Goal: Task Accomplishment & Management: Complete application form

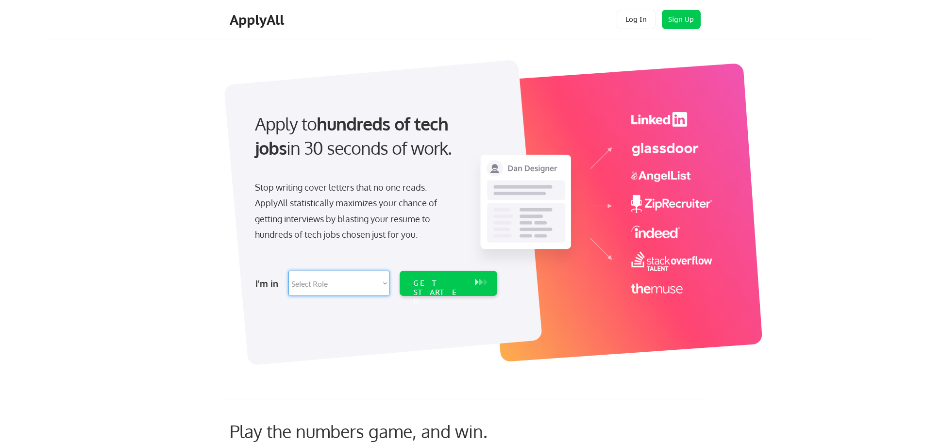
click at [384, 284] on select "Select Role Software Engineering Product Management Customer Success Sales UI/U…" at bounding box center [338, 283] width 101 height 25
select select ""hr_recruiting""
click at [288, 271] on select "Select Role Software Engineering Product Management Customer Success Sales UI/U…" at bounding box center [338, 283] width 101 height 25
select select ""hr_recruiting""
click at [426, 281] on div "GET STARTED" at bounding box center [439, 293] width 52 height 28
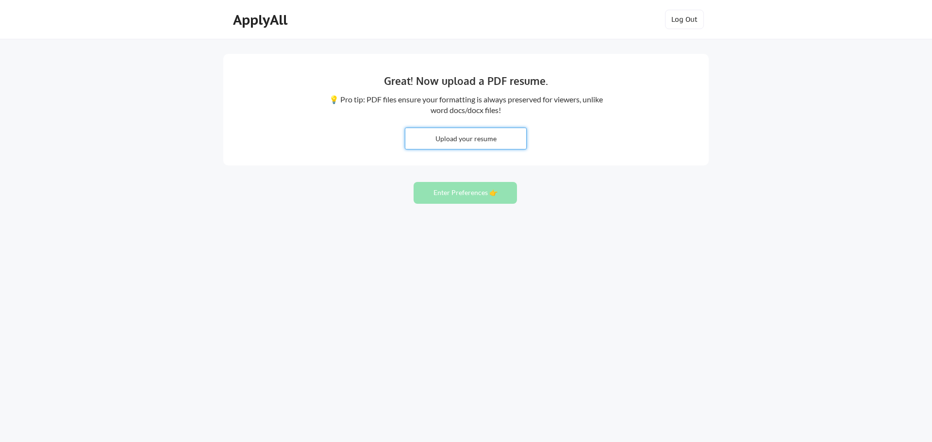
click at [472, 138] on input "file" at bounding box center [465, 138] width 121 height 21
type input "C:\fakepath\JAMESA.WEISGABLEUPDATEDRESUME 1 (1).docx"
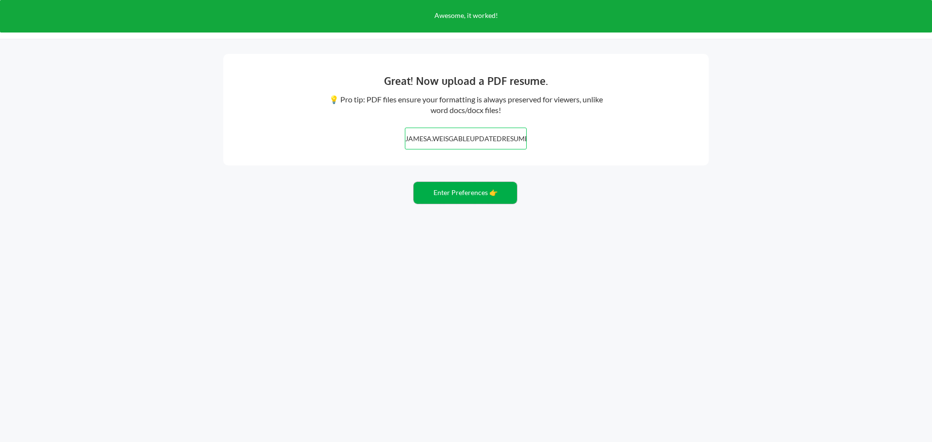
click at [455, 195] on button "Enter Preferences 👉" at bounding box center [465, 193] width 103 height 22
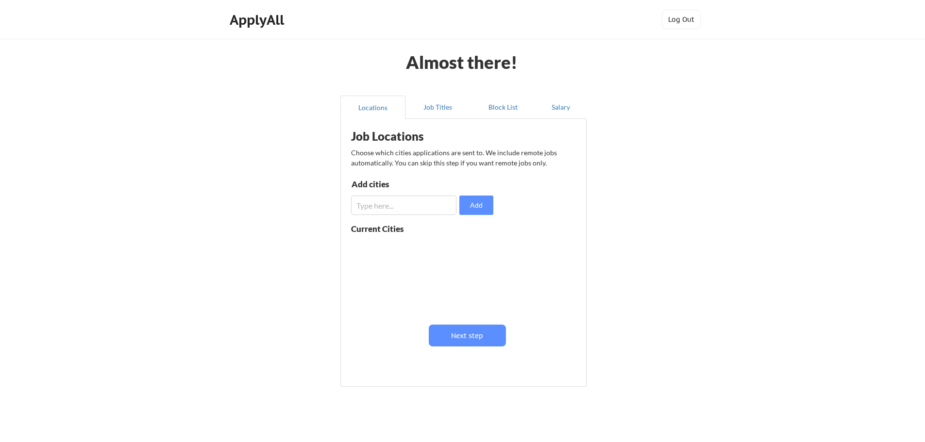
click at [424, 204] on input "input" at bounding box center [403, 205] width 105 height 19
type input "18707"
click at [471, 201] on button "Add" at bounding box center [476, 205] width 34 height 19
click at [461, 248] on button at bounding box center [463, 247] width 7 height 7
click at [459, 331] on button "Next step" at bounding box center [467, 336] width 77 height 22
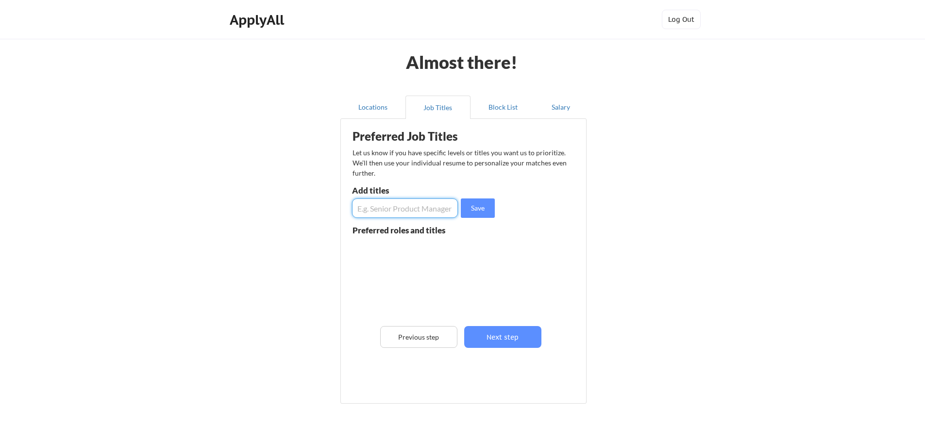
click at [413, 210] on input "input" at bounding box center [405, 208] width 106 height 19
type input "Recruiter"
click at [471, 208] on button "Save" at bounding box center [478, 208] width 34 height 19
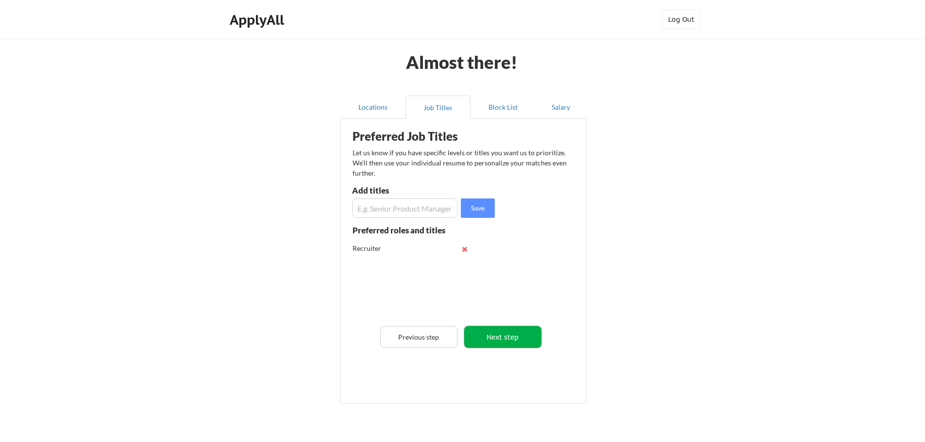
click at [497, 332] on button "Next step" at bounding box center [502, 337] width 77 height 22
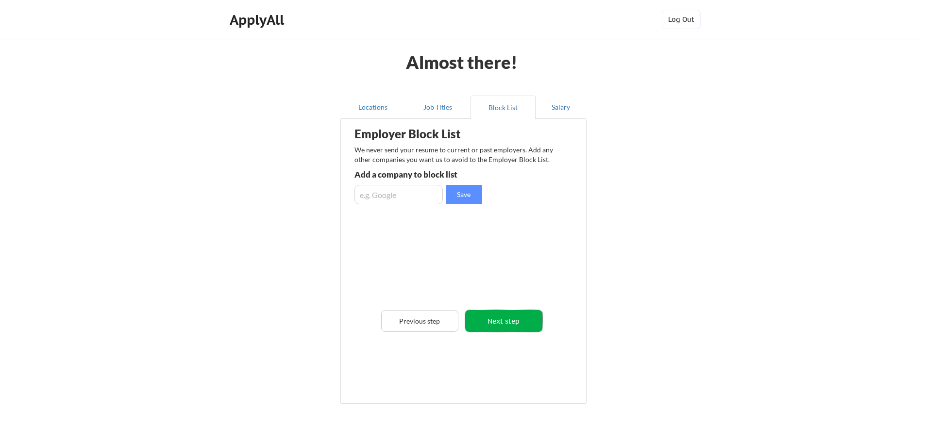
click at [499, 320] on button "Next step" at bounding box center [503, 321] width 77 height 22
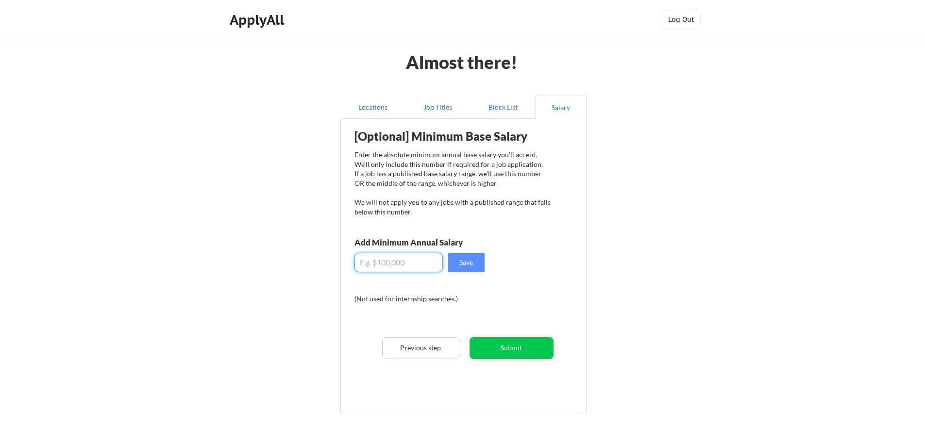
click at [393, 263] on input "input" at bounding box center [398, 262] width 88 height 19
type input "$80,000"
click at [463, 262] on button "Save" at bounding box center [466, 262] width 36 height 19
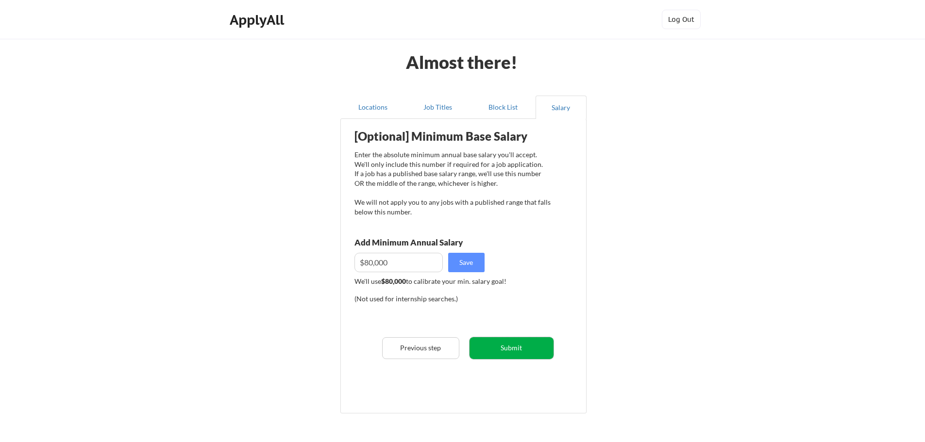
click at [503, 346] on button "Submit" at bounding box center [511, 348] width 84 height 22
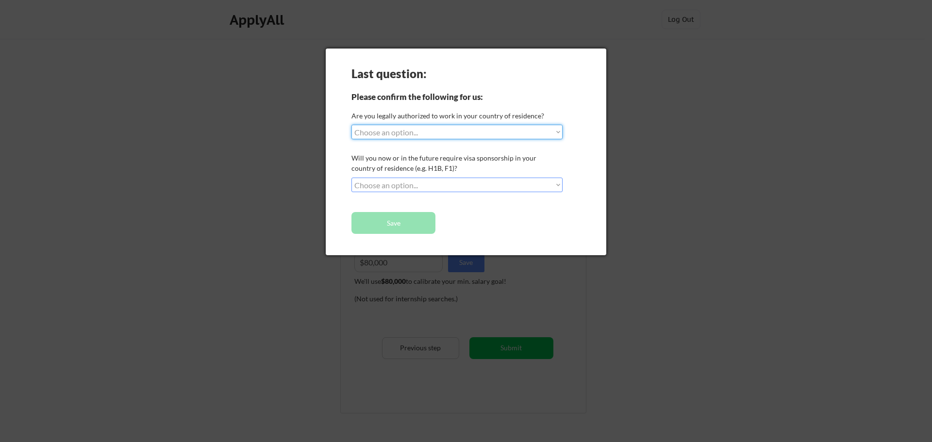
click at [561, 135] on select "Choose an option... Yes, I am a US Citizen Yes, I am a Canadian Citizen Yes, I …" at bounding box center [456, 132] width 211 height 15
select select ""yes__i_am_a_us_citizen""
click at [351, 125] on select "Choose an option... Yes, I am a US Citizen Yes, I am a Canadian Citizen Yes, I …" at bounding box center [456, 132] width 211 height 15
click at [557, 183] on select "Choose an option... No, I will not need sponsorship Yes, I will need sponsorship" at bounding box center [456, 185] width 211 height 15
select select ""no__i_will_not_need_sponsorship""
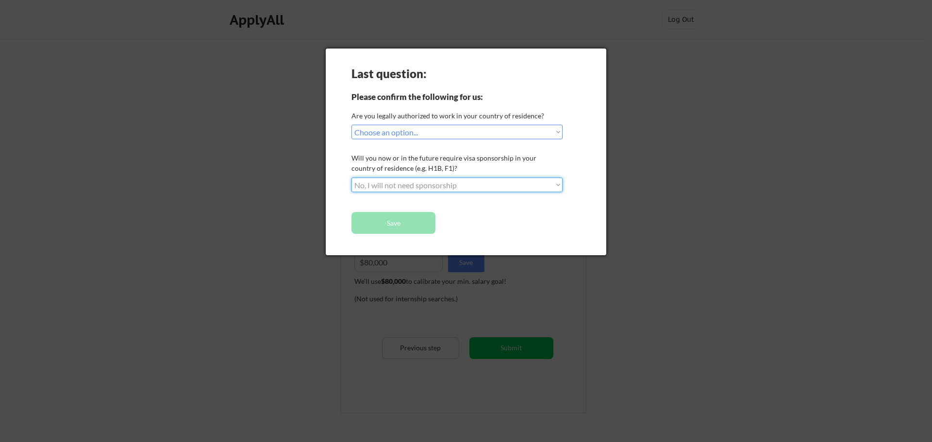
click at [351, 178] on select "Choose an option... No, I will not need sponsorship Yes, I will need sponsorship" at bounding box center [456, 185] width 211 height 15
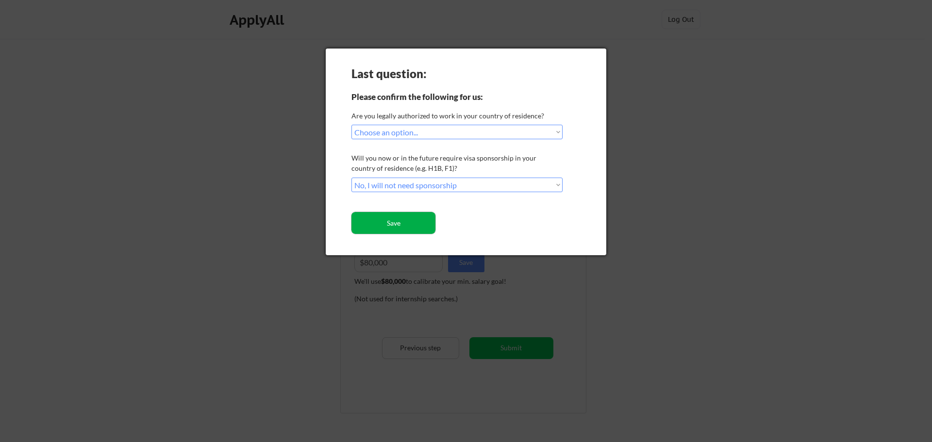
click at [424, 223] on button "Save" at bounding box center [393, 223] width 84 height 22
